Goal: Ask a question: Seek information or help from site administrators or community

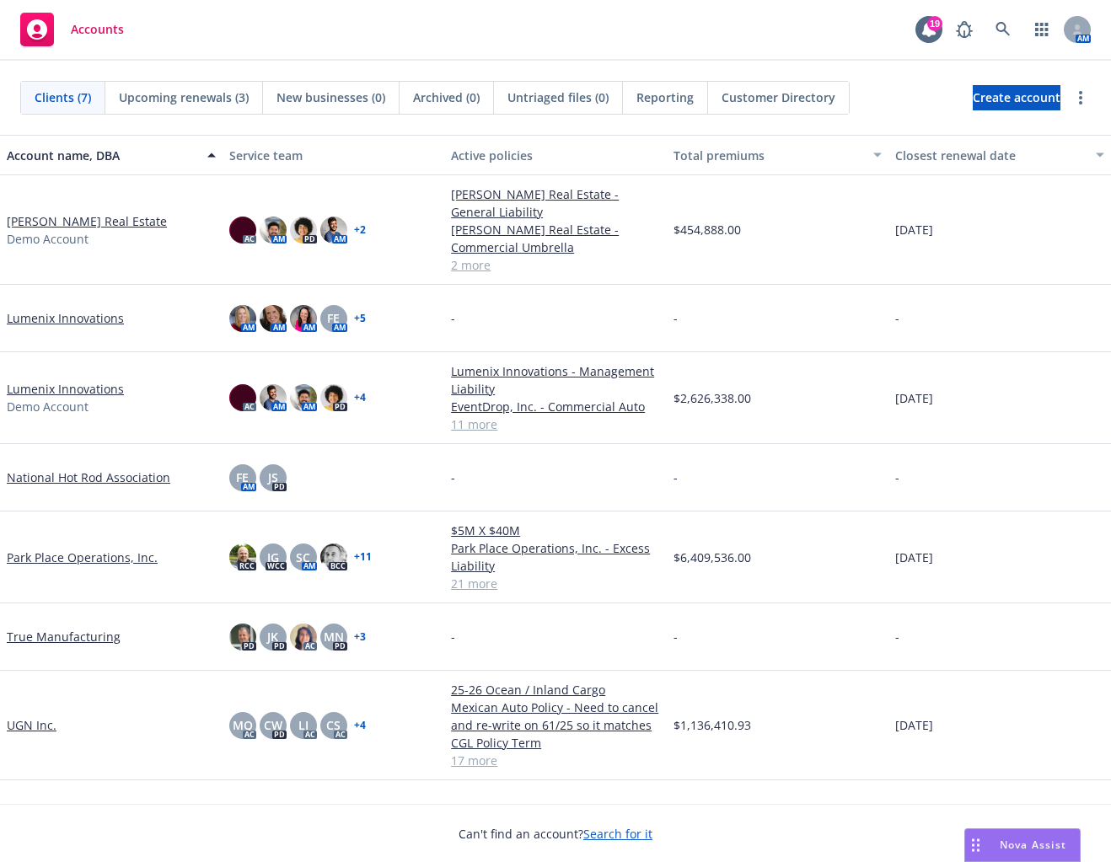
click at [1022, 847] on span "Nova Assist" at bounding box center [1033, 845] width 67 height 14
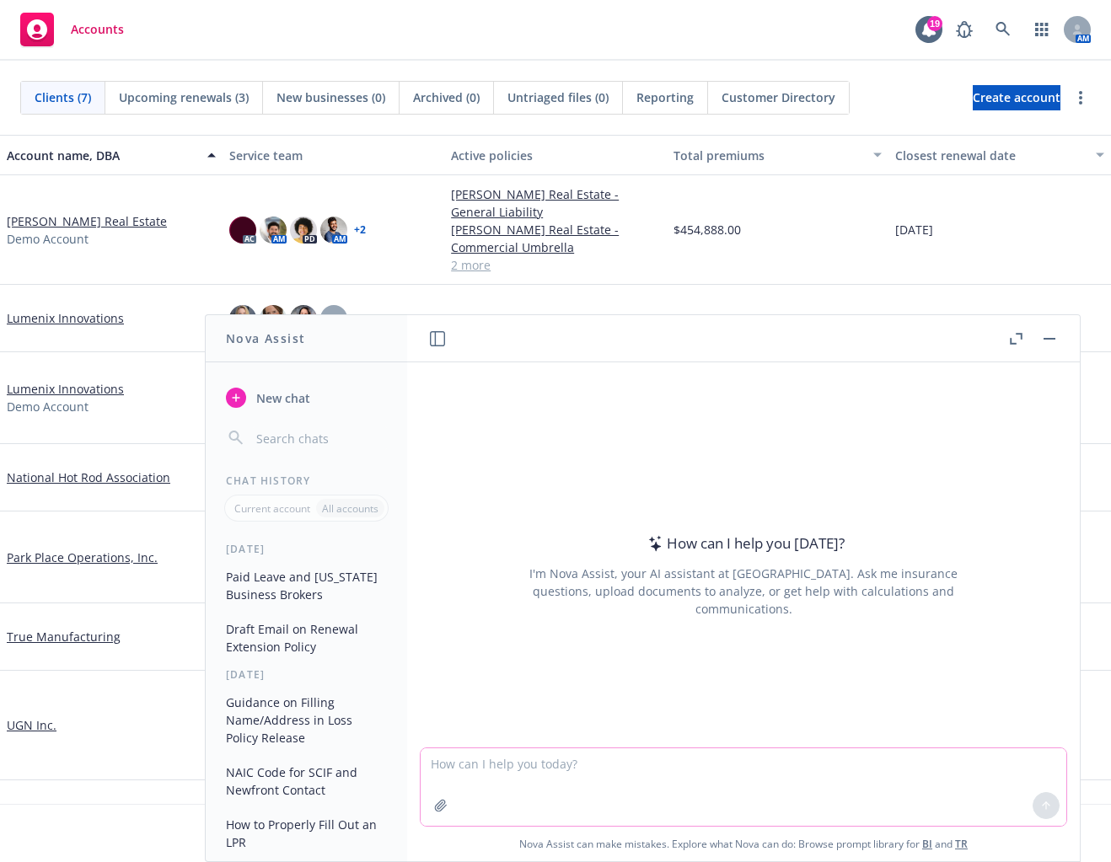
click at [970, 786] on textarea at bounding box center [744, 788] width 646 height 78
type textarea "What are the most dangerous animal defense mechanisms? I'm thinking along the l…"
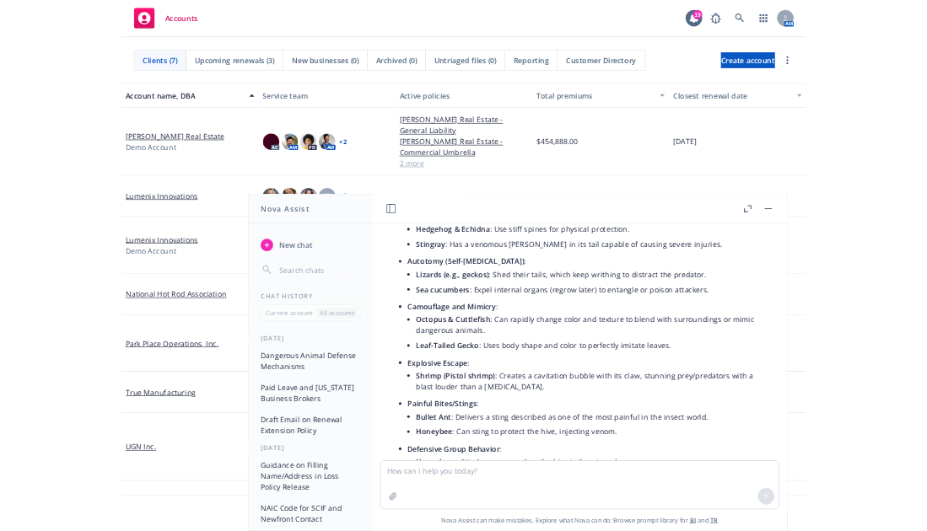
scroll to position [459, 0]
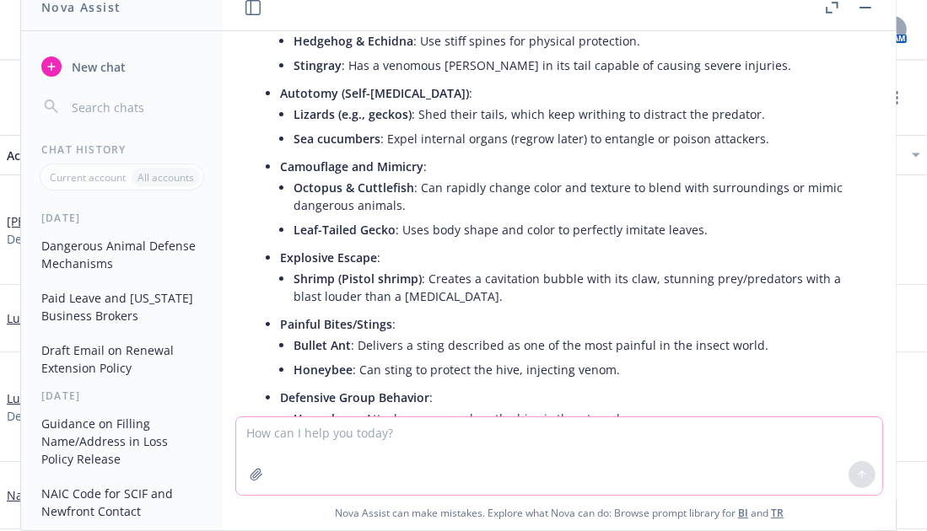
click at [651, 445] on textarea at bounding box center [559, 456] width 646 height 78
